Goal: Task Accomplishment & Management: Complete application form

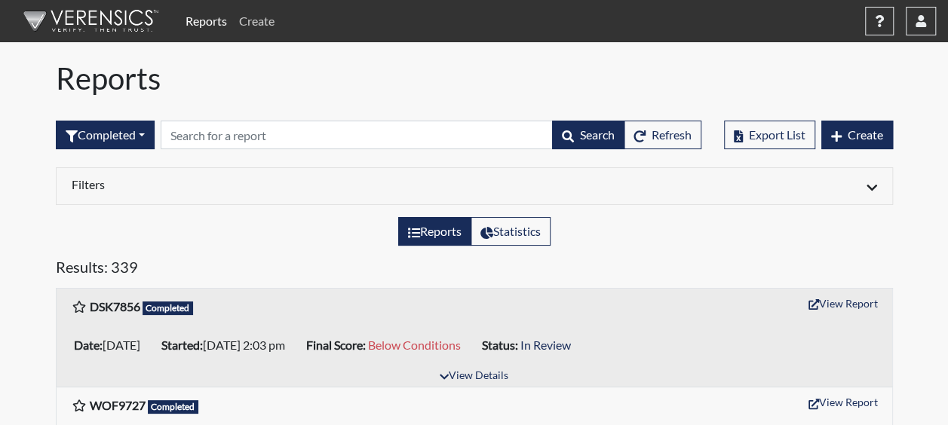
click at [259, 21] on link "Create" at bounding box center [256, 21] width 47 height 30
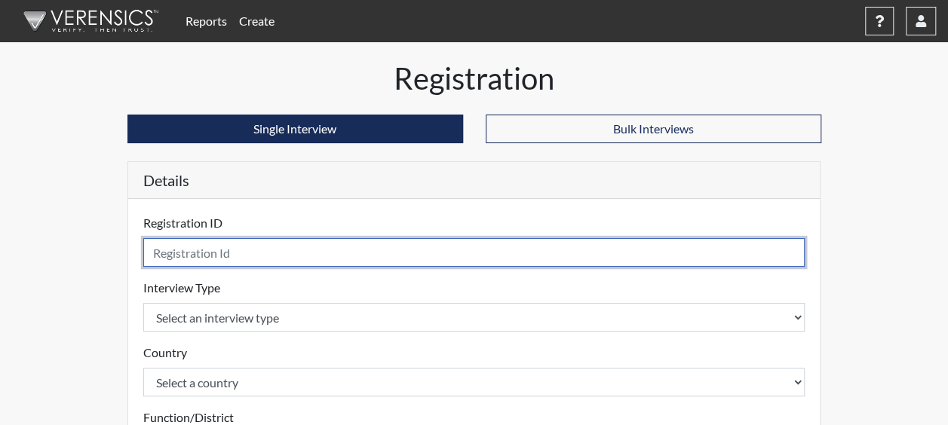
click at [167, 261] on input "text" at bounding box center [474, 252] width 662 height 29
type input "SDS5043"
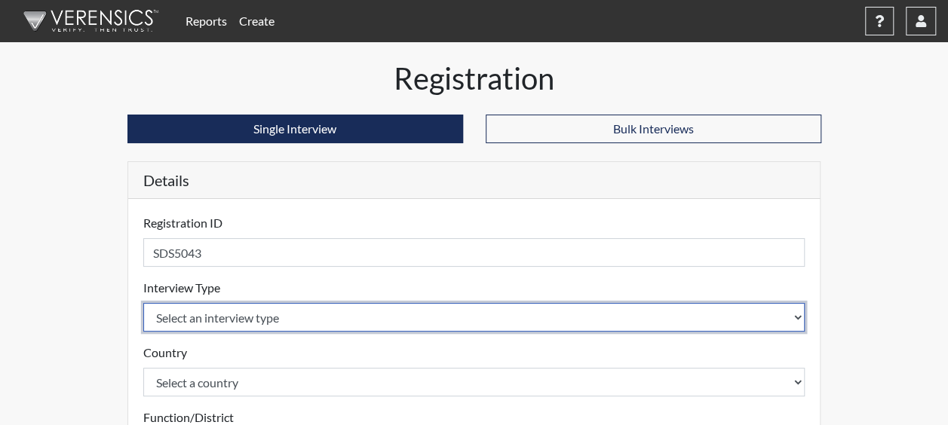
click at [204, 311] on select "Select an interview type Corrections Pre-Employment" at bounding box center [474, 317] width 662 height 29
select select "ff733e93-e1bf-11ea-9c9f-0eff0cf7eb8f"
click at [143, 303] on select "Select an interview type Corrections Pre-Employment" at bounding box center [474, 317] width 662 height 29
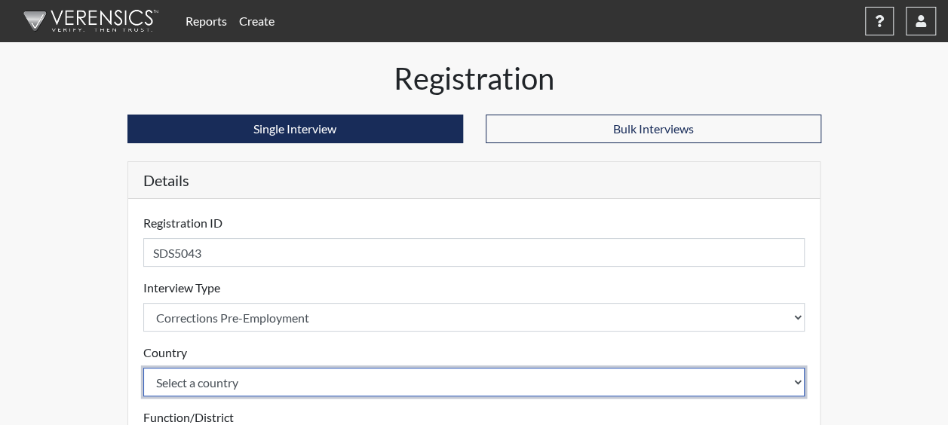
click at [213, 380] on select "Select a country [GEOGRAPHIC_DATA] [GEOGRAPHIC_DATA]" at bounding box center [474, 382] width 662 height 29
select select "united-states-of-[GEOGRAPHIC_DATA]"
click at [143, 368] on select "Select a country [GEOGRAPHIC_DATA] [GEOGRAPHIC_DATA]" at bounding box center [474, 382] width 662 height 29
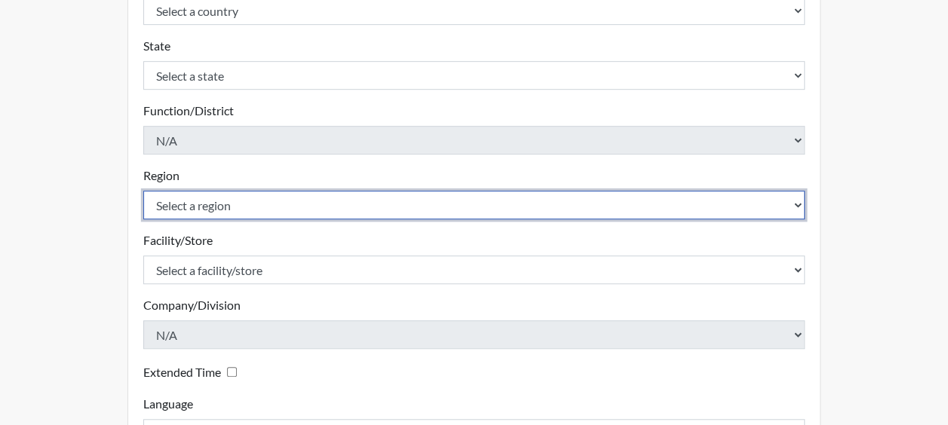
click at [216, 198] on select "Select a region [GEOGRAPHIC_DATA]" at bounding box center [474, 205] width 662 height 29
select select "51976826-f18e-4b67-8d3b-b0a0fa2f97ff"
click at [143, 191] on select "Select a region [GEOGRAPHIC_DATA]" at bounding box center [474, 205] width 662 height 29
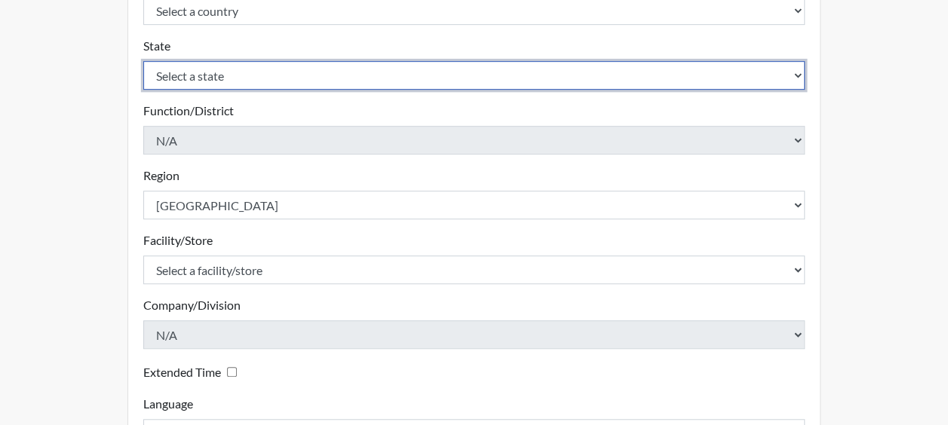
click at [219, 74] on select "Select a state [US_STATE] [US_STATE] [US_STATE] [US_STATE] [US_STATE] [US_STATE…" at bounding box center [474, 75] width 662 height 29
select select "GA"
click at [143, 61] on select "Select a state [US_STATE] [US_STATE] [US_STATE] [US_STATE] [US_STATE] [US_STATE…" at bounding box center [474, 75] width 662 height 29
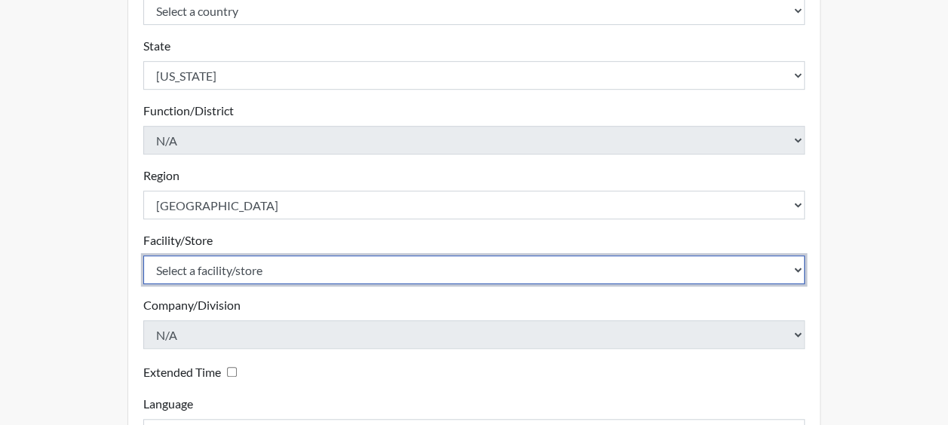
click at [252, 263] on select "Select a facility/store Dodge SP" at bounding box center [474, 270] width 662 height 29
click at [250, 274] on select "Select a facility/store Dodge SP" at bounding box center [474, 270] width 662 height 29
select select "76580185-3f32-4970-b767-aa2f0b4506fa"
click at [143, 256] on select "Select a facility/store Dodge SP" at bounding box center [474, 270] width 662 height 29
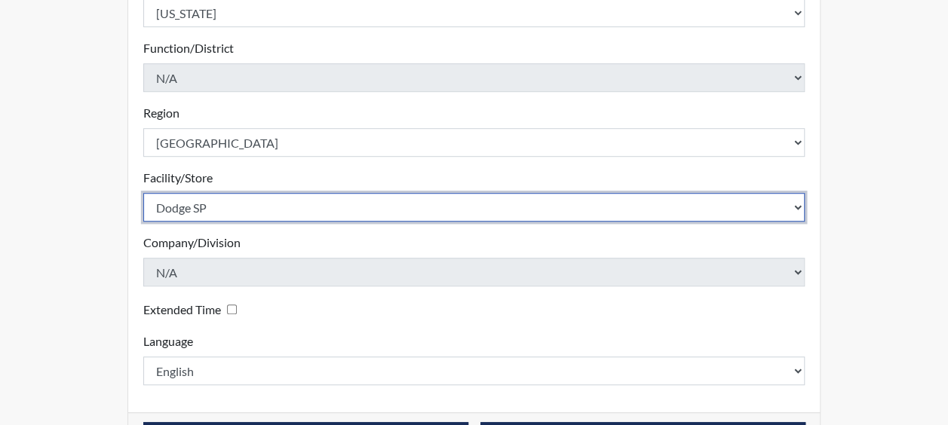
scroll to position [486, 0]
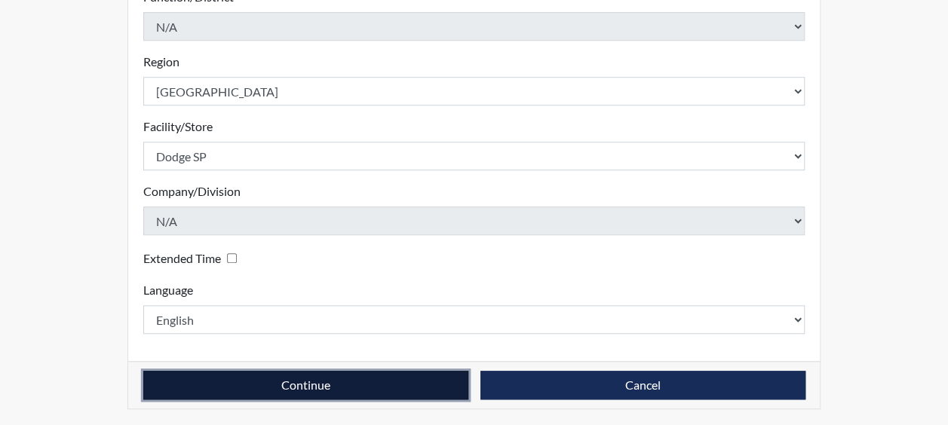
click at [337, 379] on button "Continue" at bounding box center [305, 385] width 325 height 29
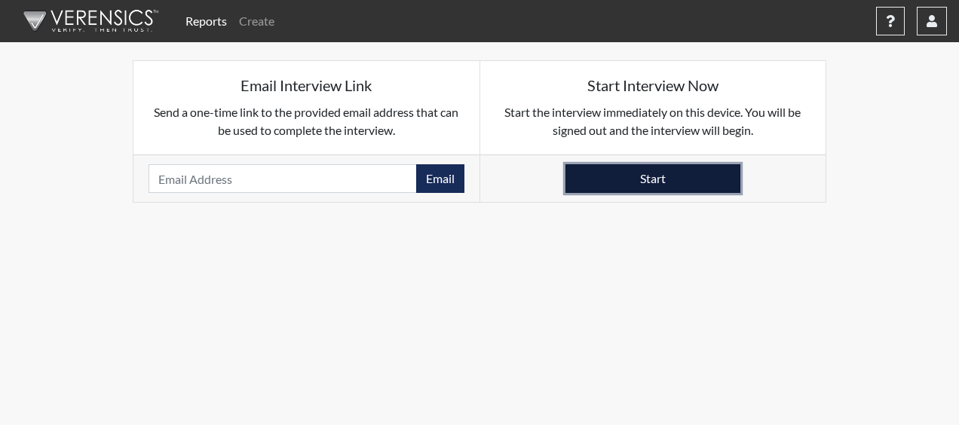
click at [682, 179] on button "Start" at bounding box center [652, 178] width 175 height 29
